Goal: Information Seeking & Learning: Check status

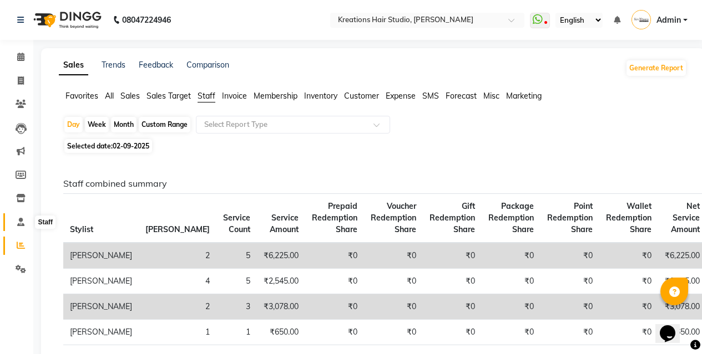
click at [17, 220] on icon at bounding box center [20, 222] width 7 height 8
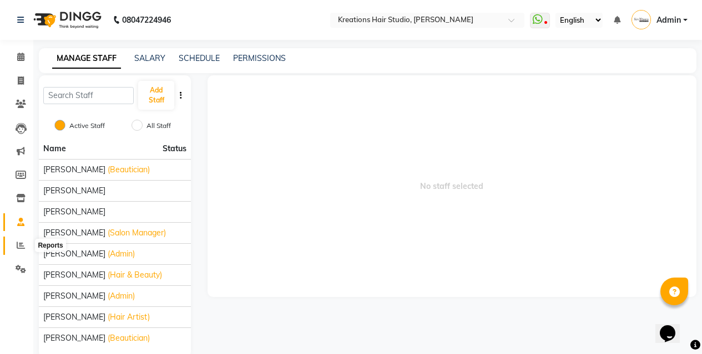
click at [23, 244] on icon at bounding box center [21, 245] width 8 height 8
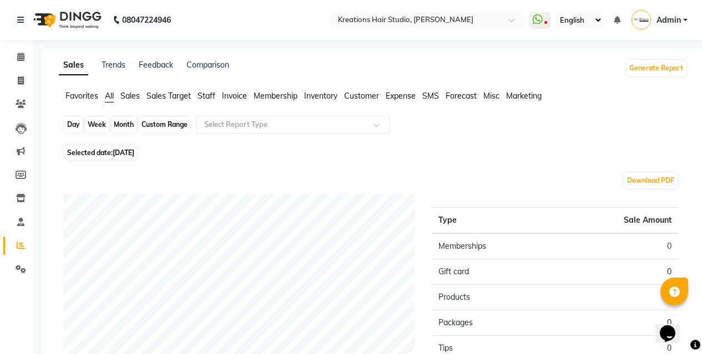
click at [70, 125] on div "Day" at bounding box center [73, 125] width 18 height 16
select select "9"
select select "2025"
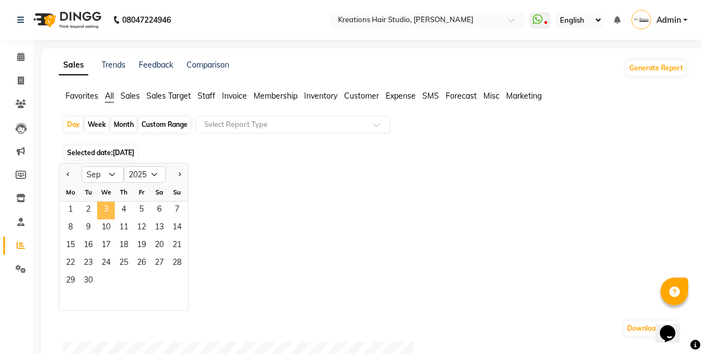
click at [107, 211] on span "3" at bounding box center [106, 211] width 18 height 18
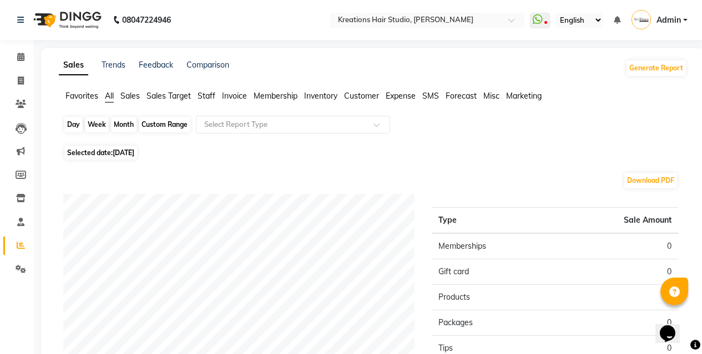
click at [79, 121] on div "Day" at bounding box center [73, 125] width 18 height 16
select select "9"
select select "2025"
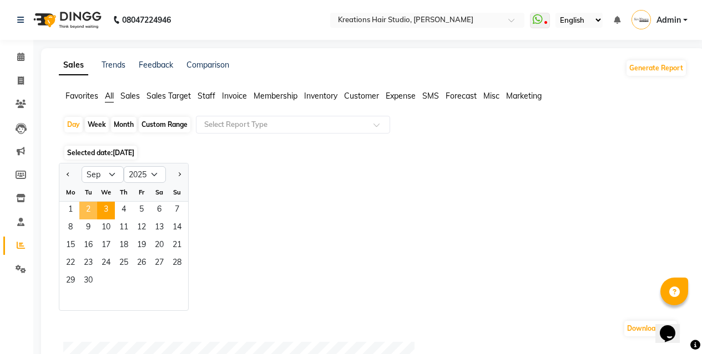
click at [88, 207] on span "2" at bounding box center [88, 211] width 18 height 18
